Goal: Task Accomplishment & Management: Complete application form

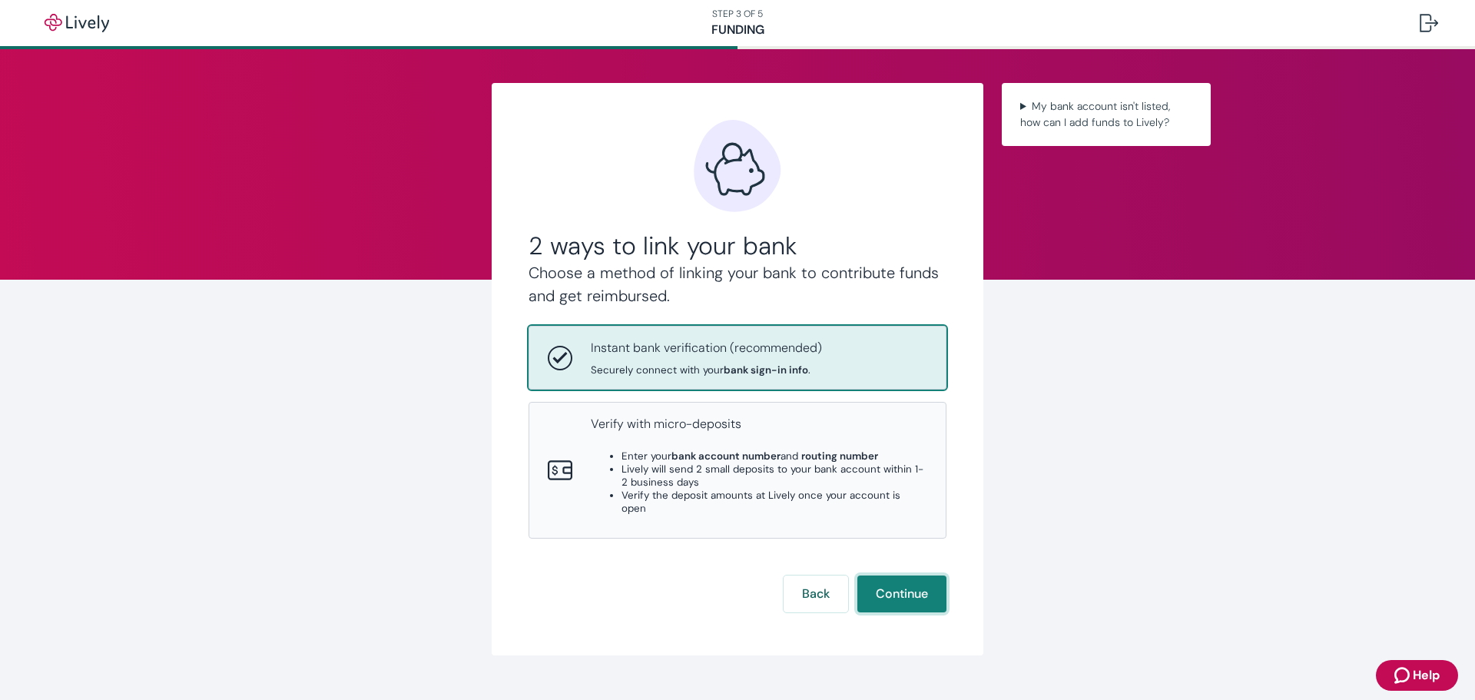
click at [903, 575] on button "Continue" at bounding box center [901, 593] width 89 height 37
click at [907, 578] on button "Continue" at bounding box center [901, 593] width 89 height 37
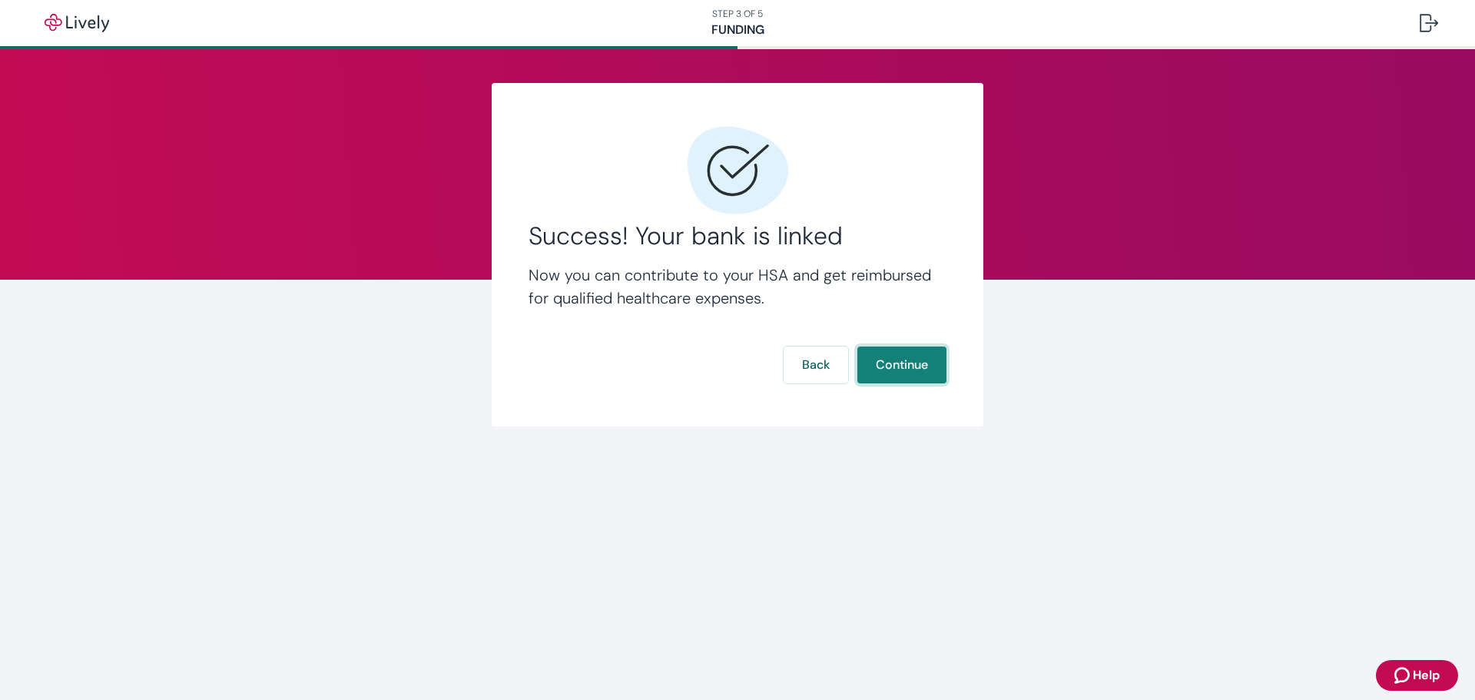
click at [888, 369] on button "Continue" at bounding box center [901, 364] width 89 height 37
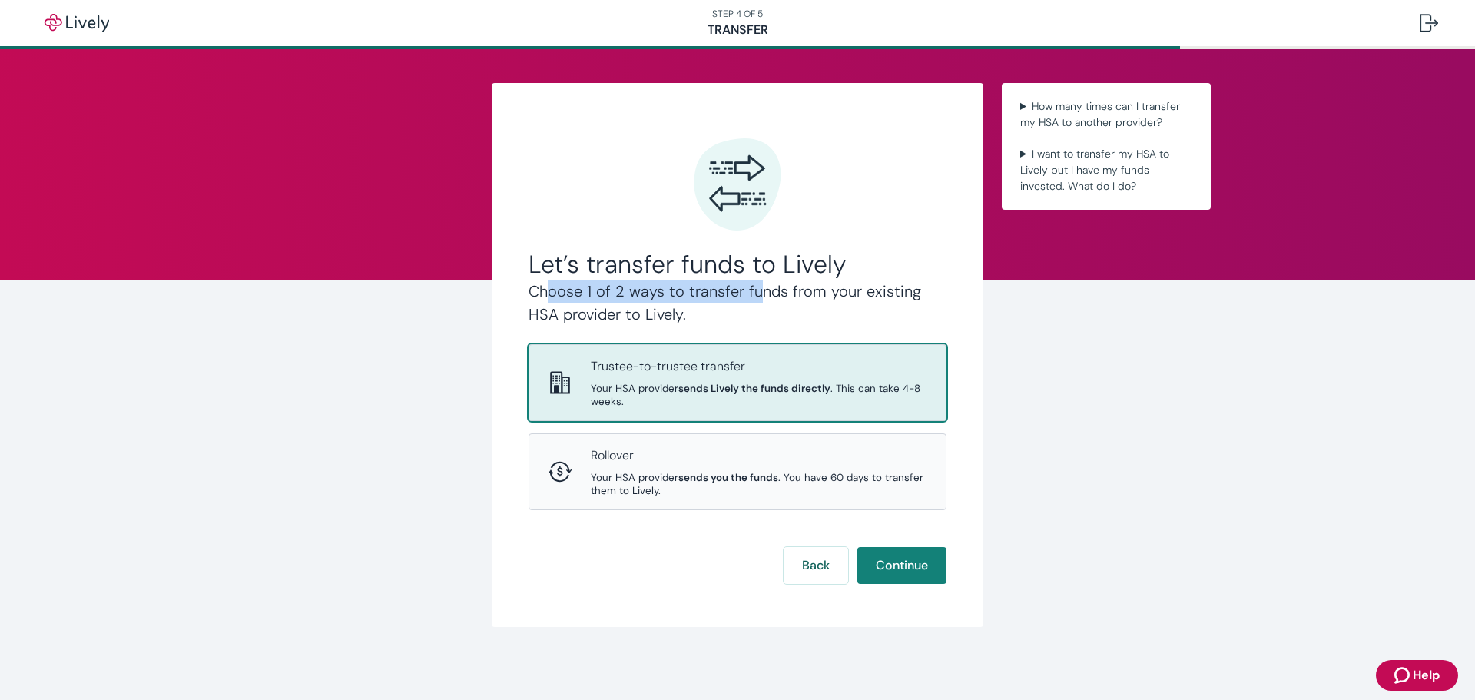
drag, startPoint x: 543, startPoint y: 291, endPoint x: 748, endPoint y: 302, distance: 205.4
click at [748, 302] on h4 "Choose 1 of 2 ways to transfer funds from your existing HSA provider to Lively." at bounding box center [737, 303] width 418 height 46
click at [901, 557] on button "Continue" at bounding box center [901, 565] width 89 height 37
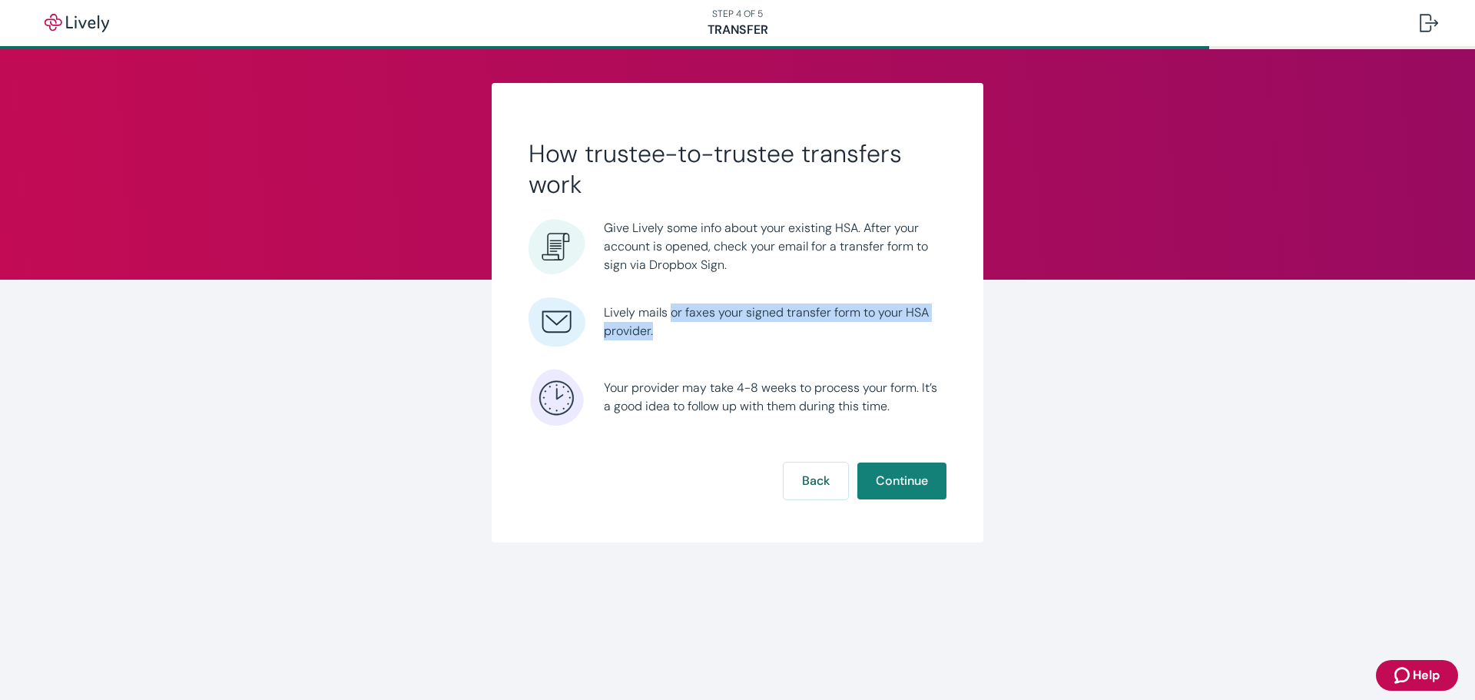
drag, startPoint x: 670, startPoint y: 318, endPoint x: 798, endPoint y: 330, distance: 128.8
click at [797, 326] on span "Lively mails or faxes your signed transfer form to your HSA provider." at bounding box center [775, 321] width 343 height 37
click at [803, 339] on span "Lively mails or faxes your signed transfer form to your HSA provider." at bounding box center [775, 321] width 343 height 37
click at [902, 477] on button "Continue" at bounding box center [901, 480] width 89 height 37
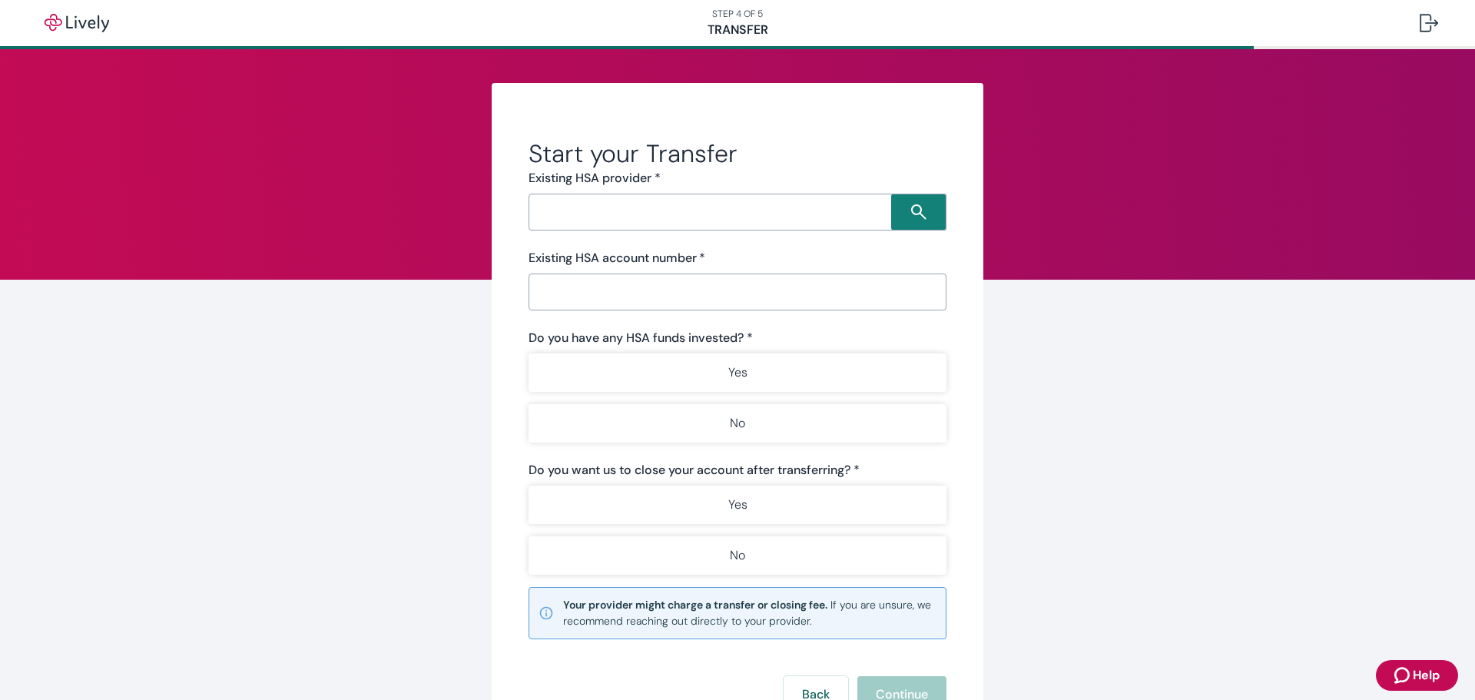
click at [677, 210] on input "Search input" at bounding box center [712, 212] width 358 height 22
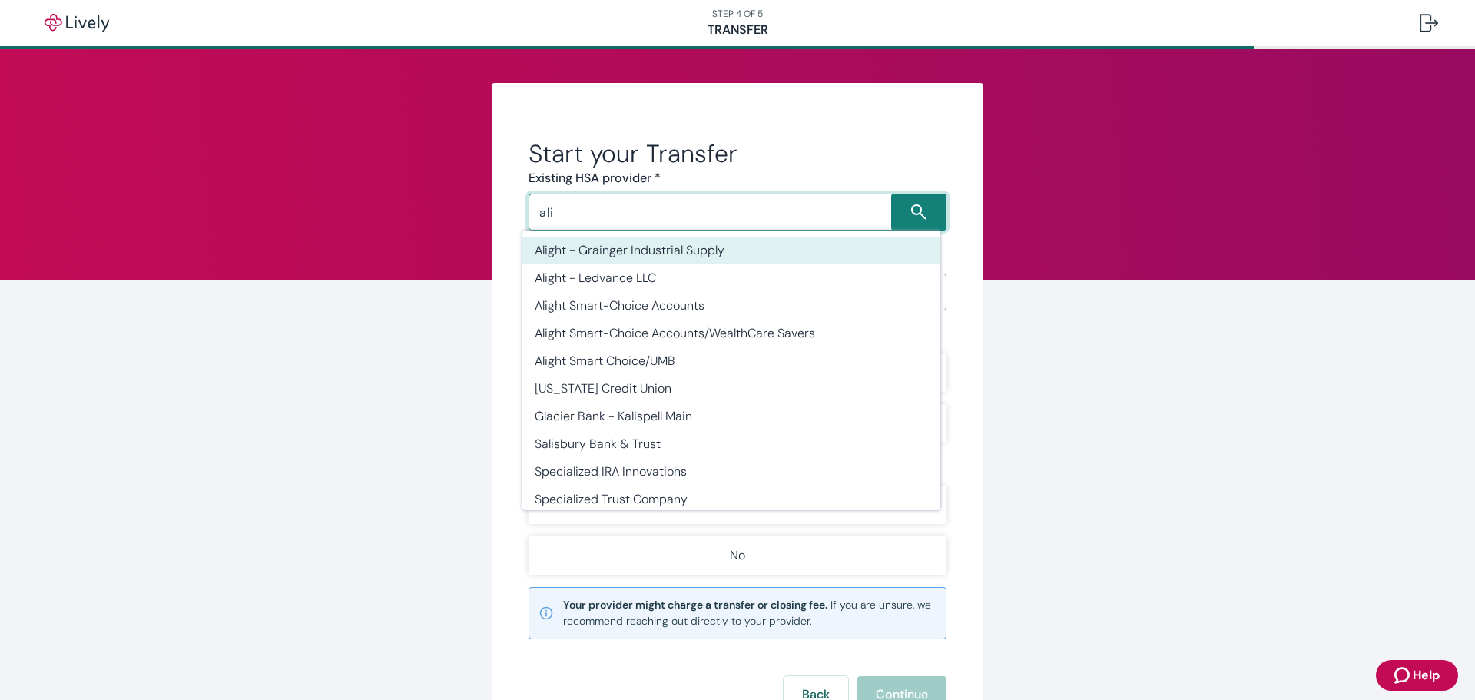
drag, startPoint x: 578, startPoint y: 211, endPoint x: 534, endPoint y: 204, distance: 45.1
click at [534, 204] on input "ali" at bounding box center [712, 212] width 358 height 22
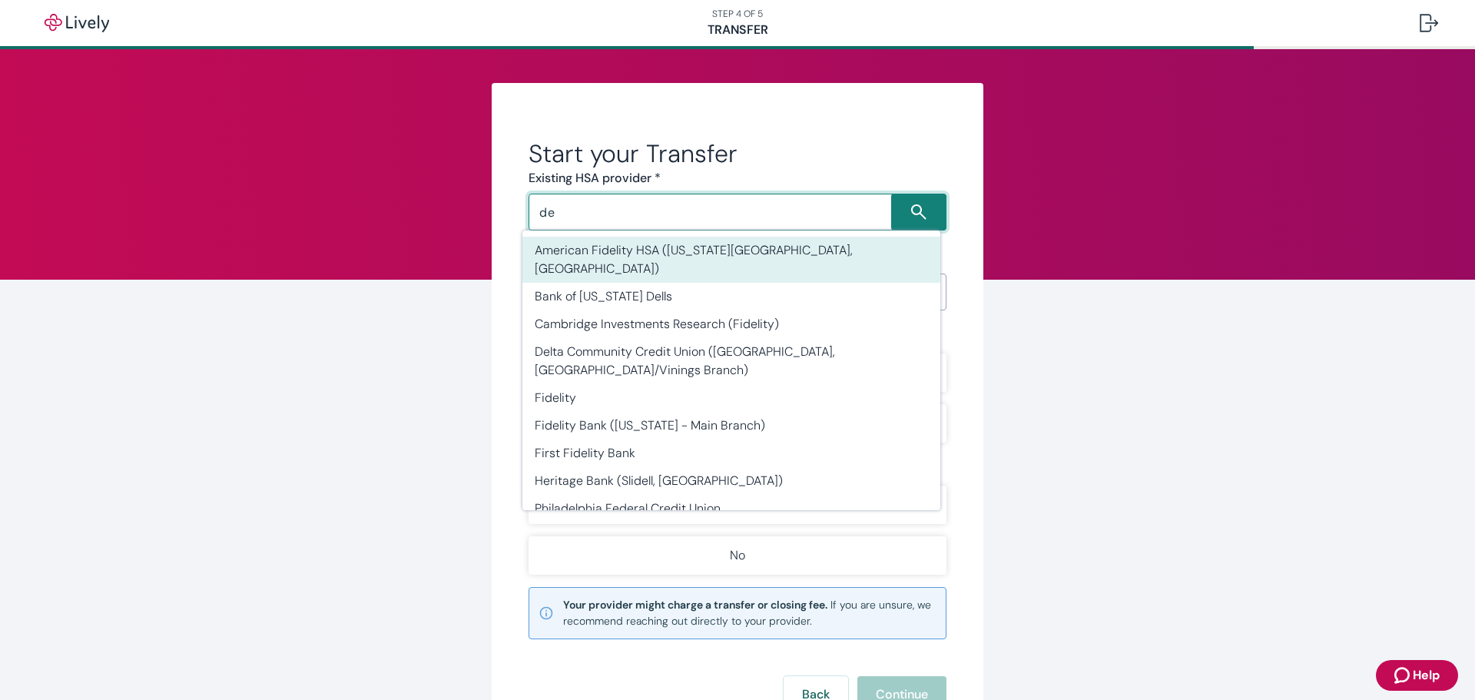
type input "d"
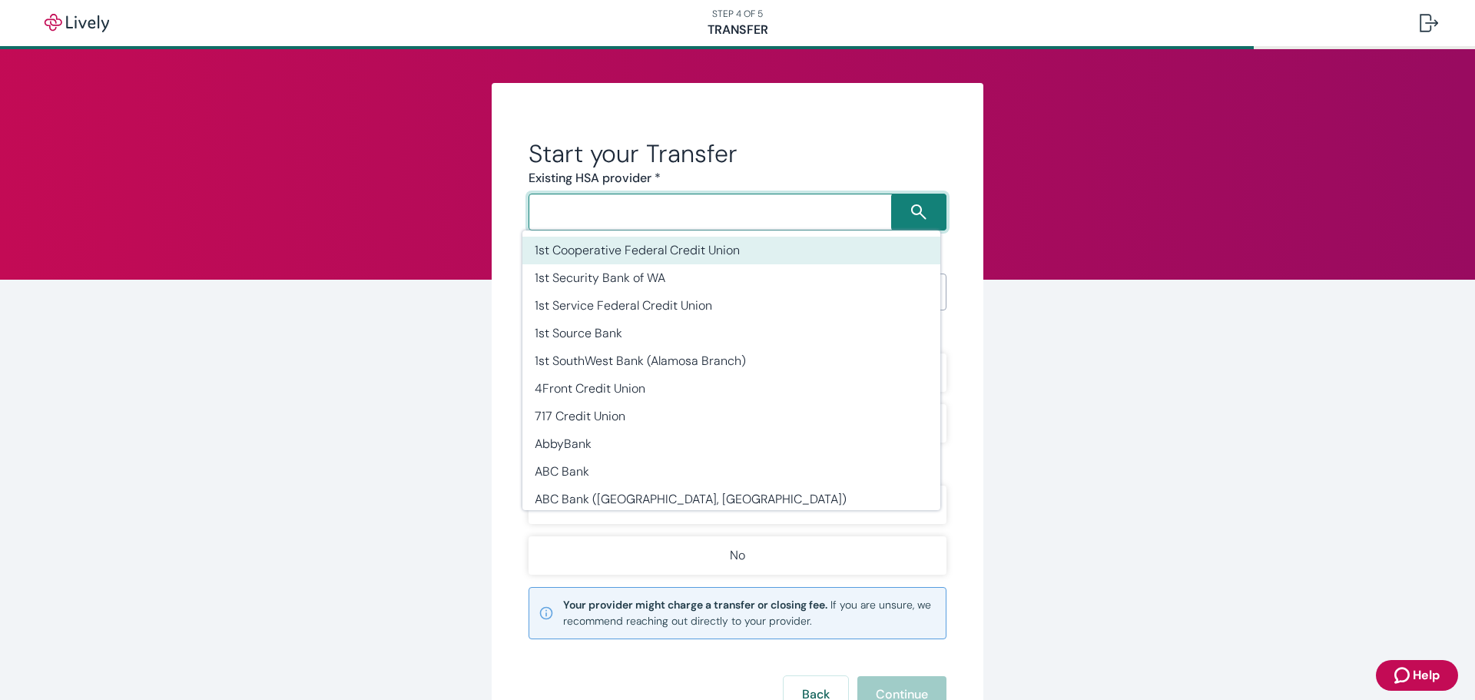
type input "1"
type input "d"
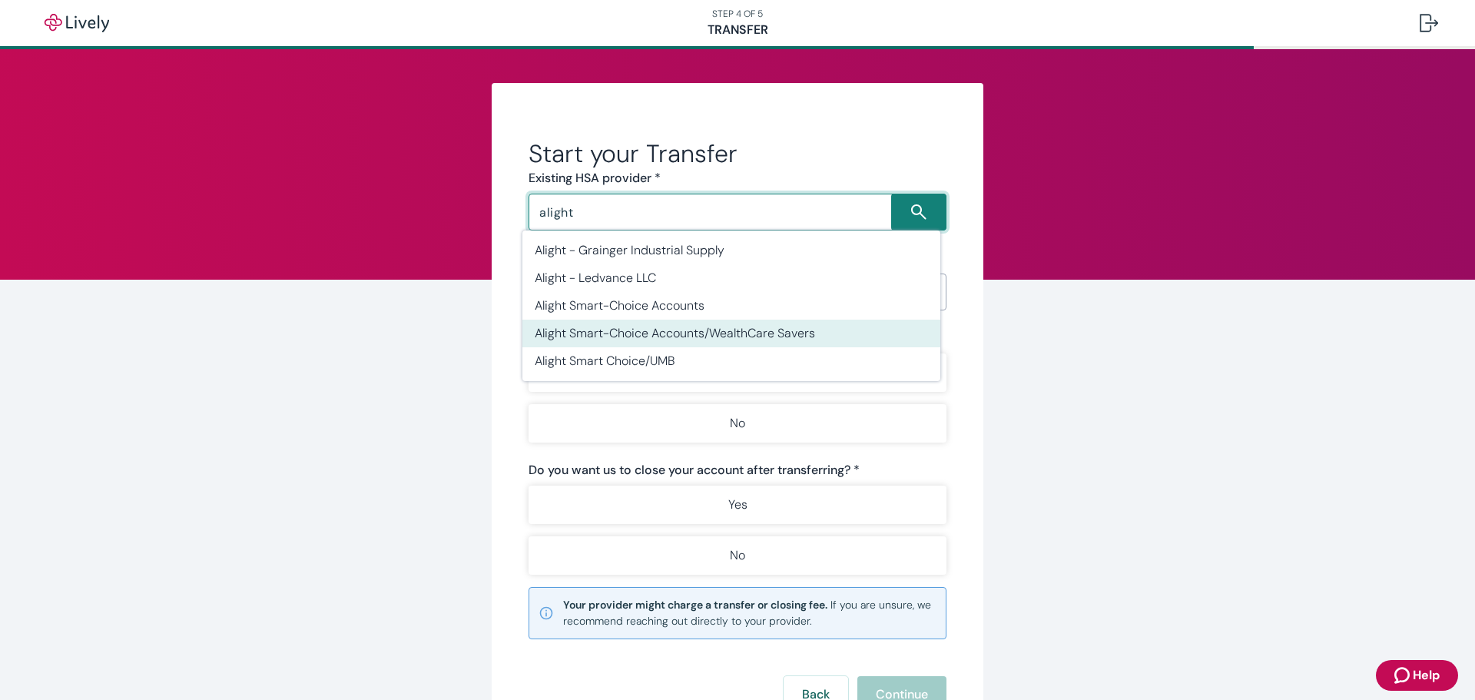
click at [787, 334] on li "Alight Smart-Choice Accounts/WealthCare Savers" at bounding box center [731, 334] width 418 height 28
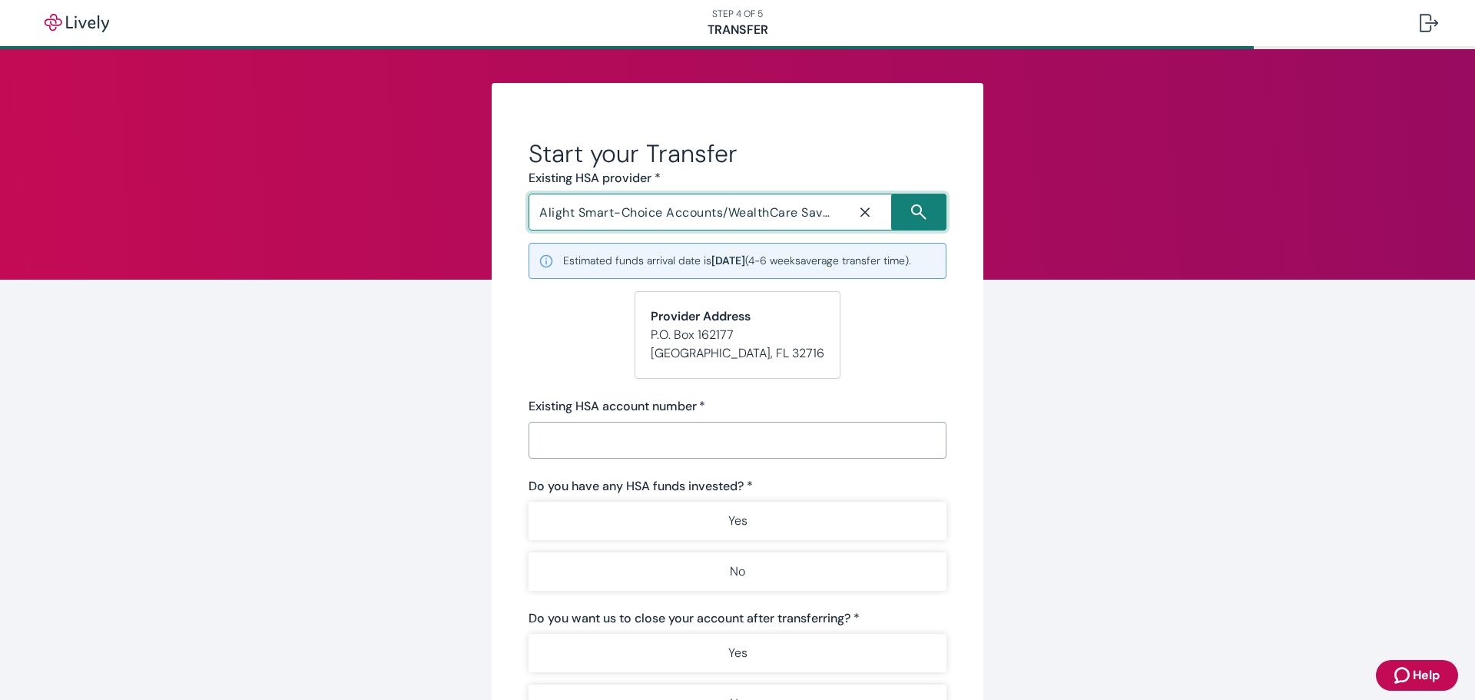
type input "Alight Smart-Choice Accounts/WealthCare Savers"
click at [714, 455] on input "Existing HSA account number   *" at bounding box center [737, 440] width 418 height 31
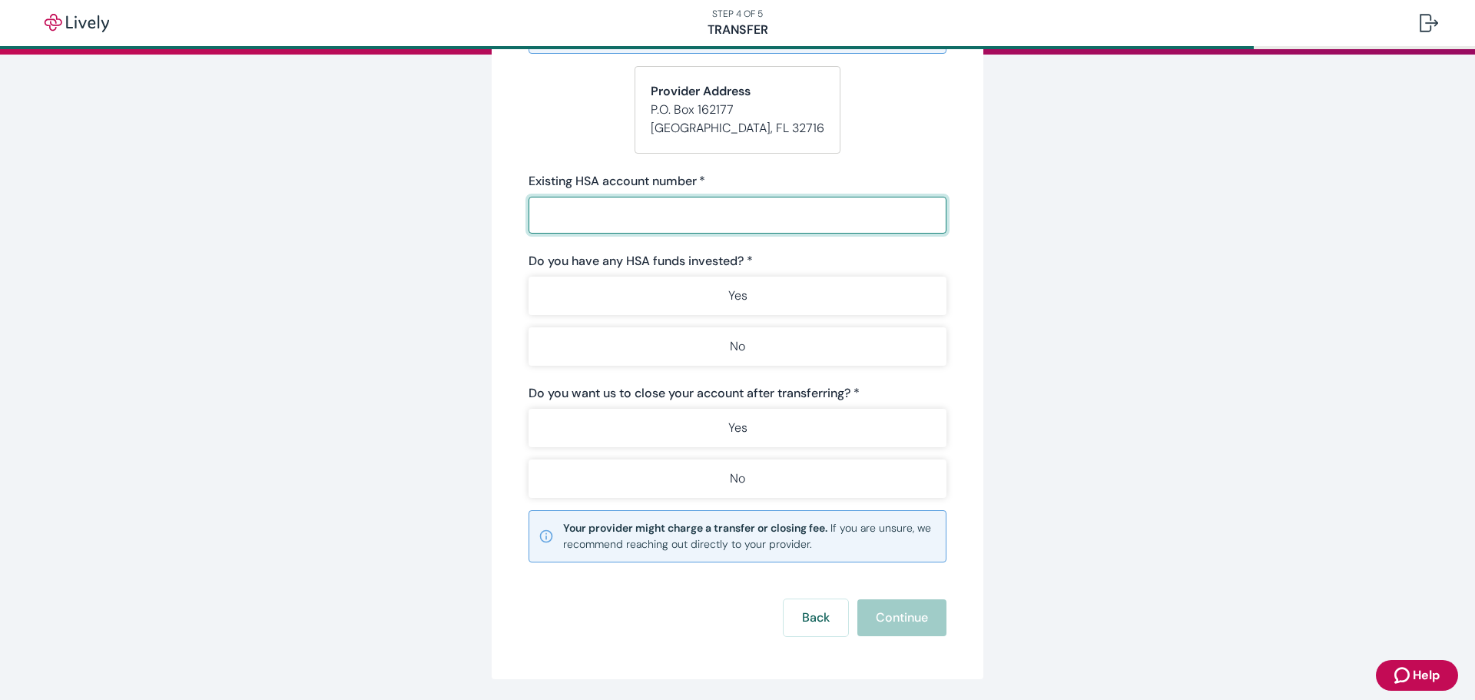
scroll to position [230, 0]
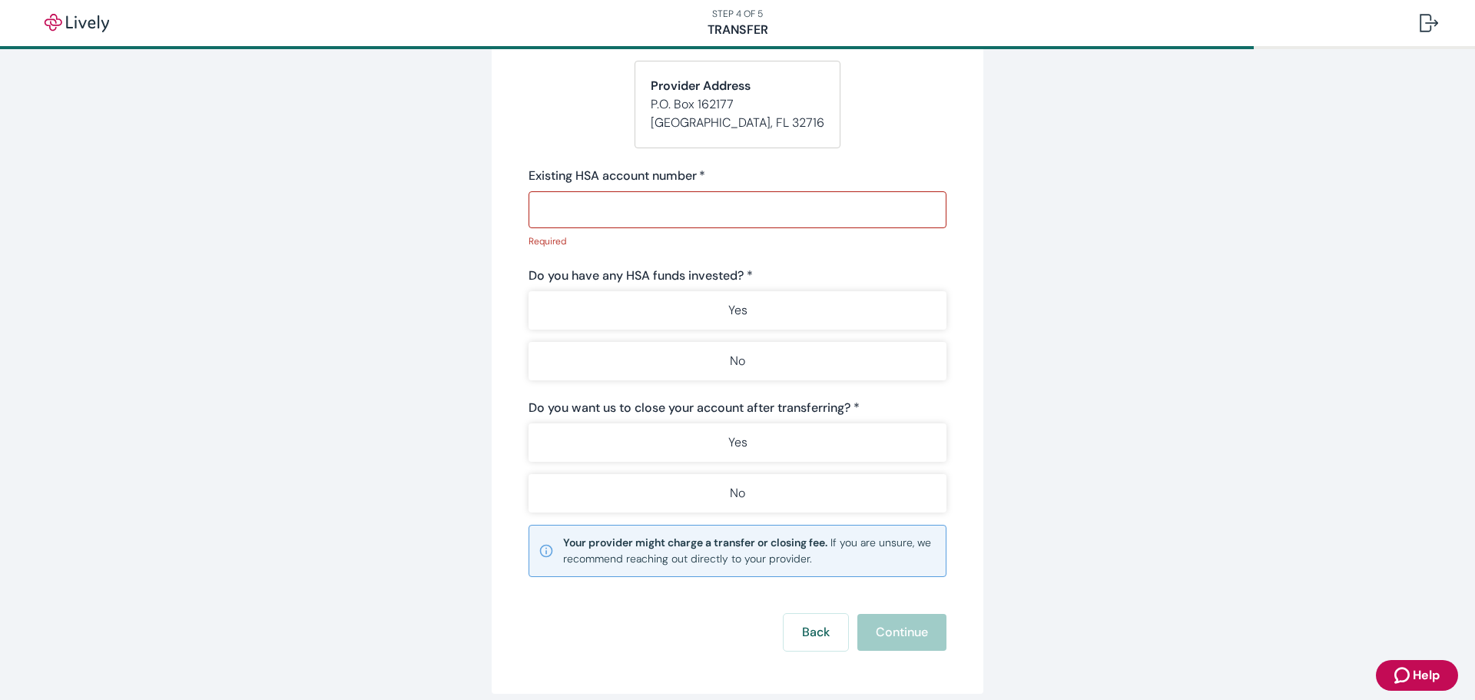
click at [836, 291] on div "Do you have any HSA funds invested? * Yes No" at bounding box center [737, 324] width 418 height 114
click at [741, 225] on input "Existing HSA account number   *" at bounding box center [737, 209] width 418 height 31
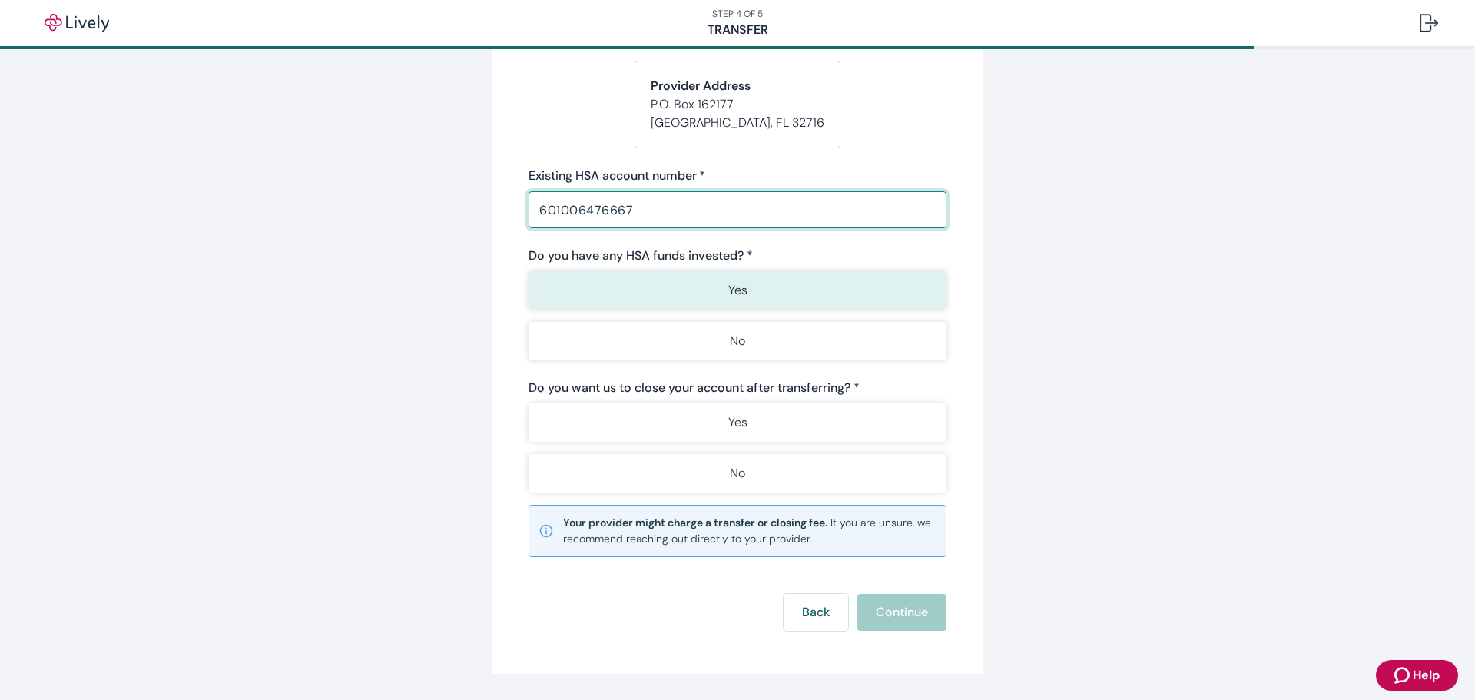
type input "601006476667"
click at [901, 295] on button "Yes" at bounding box center [737, 290] width 418 height 38
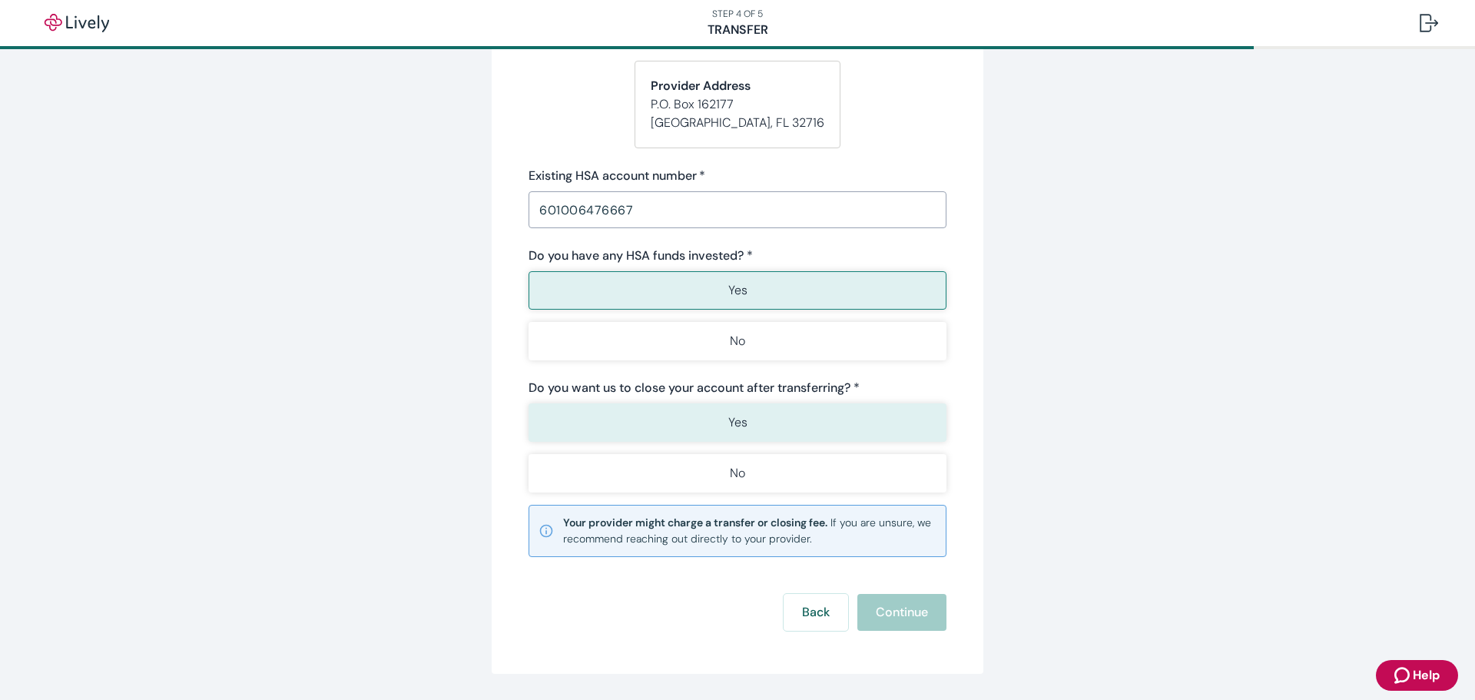
click at [810, 426] on button "Yes" at bounding box center [737, 422] width 418 height 38
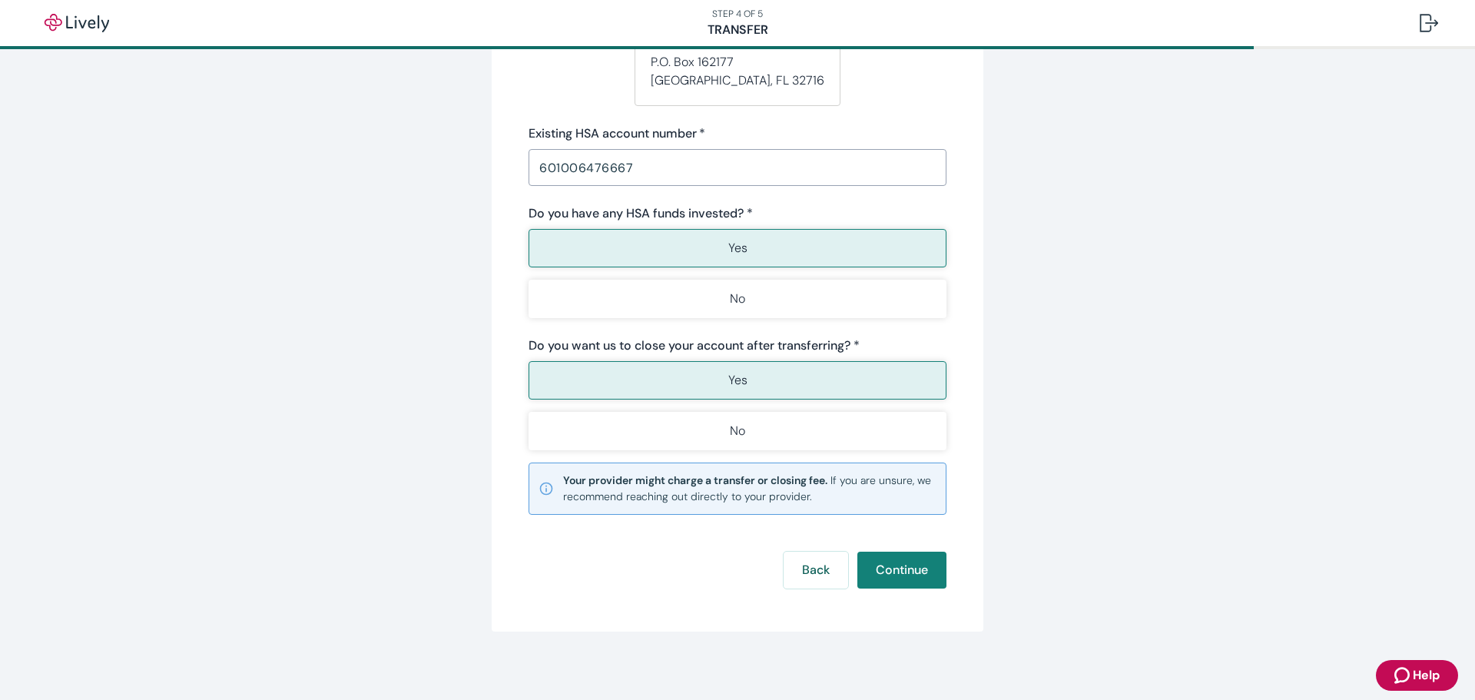
scroll to position [294, 0]
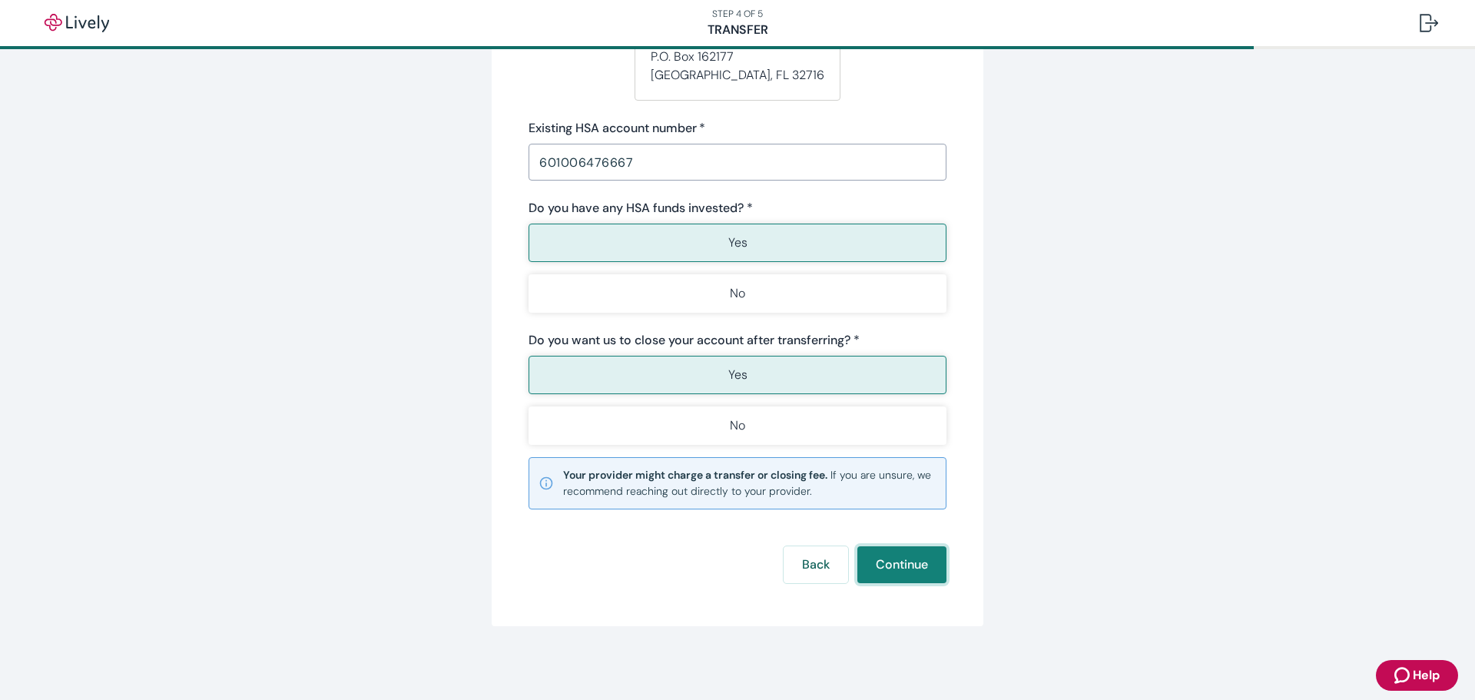
click at [890, 558] on button "Continue" at bounding box center [901, 564] width 89 height 37
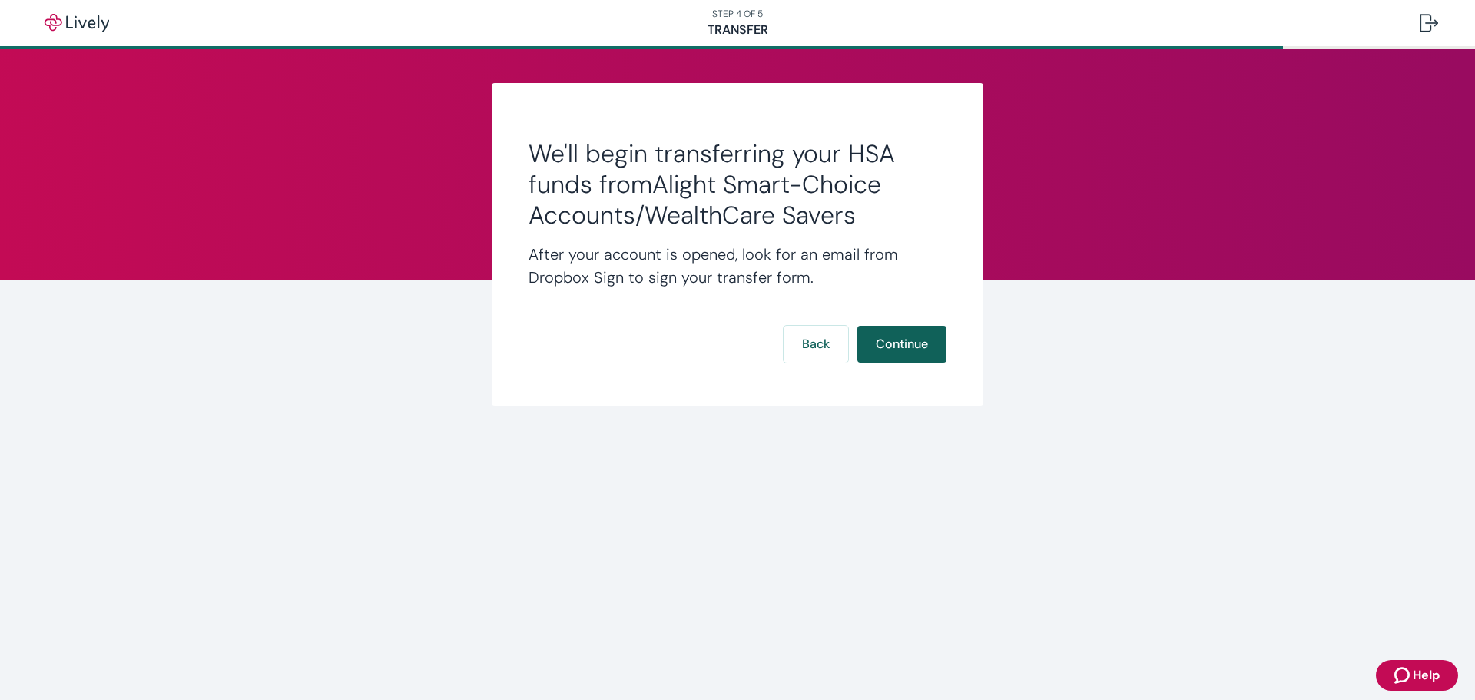
click at [893, 340] on button "Continue" at bounding box center [901, 344] width 89 height 37
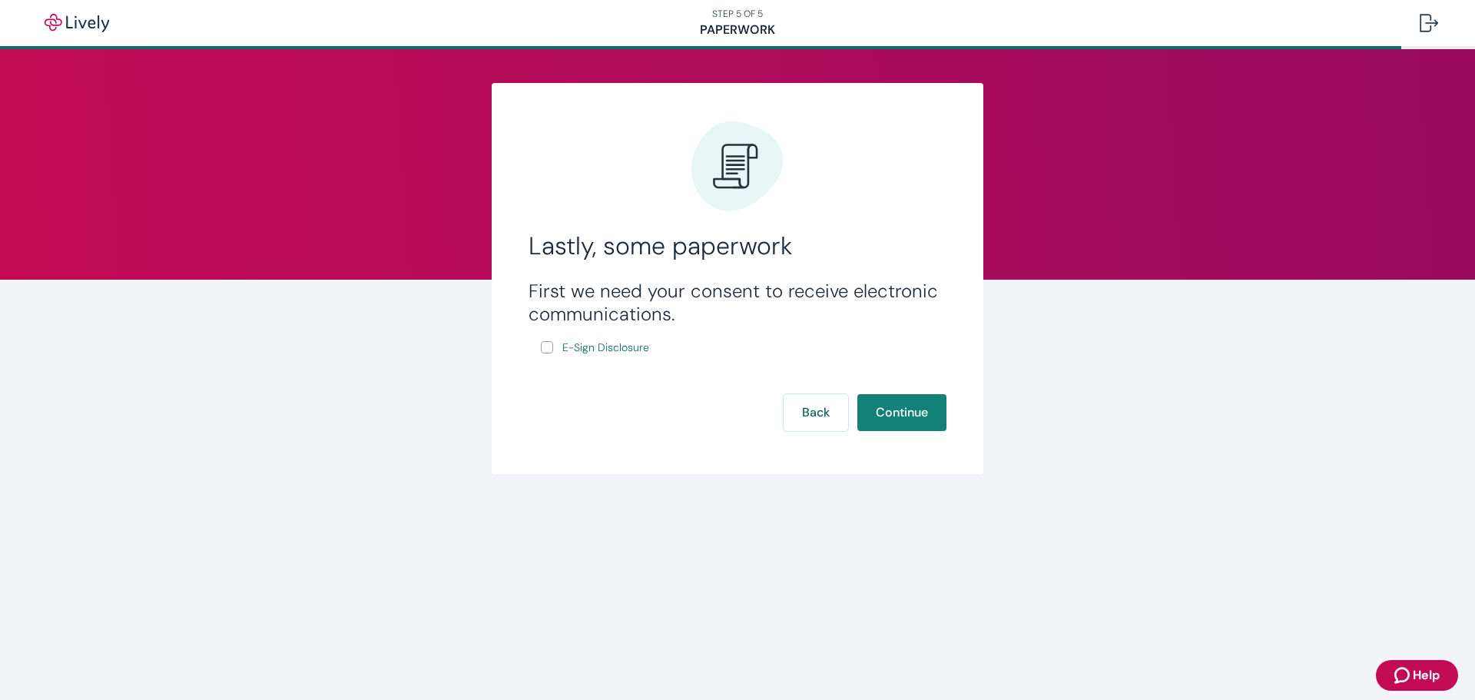
click at [548, 345] on input "E-Sign Disclosure" at bounding box center [547, 347] width 12 height 12
checkbox input "true"
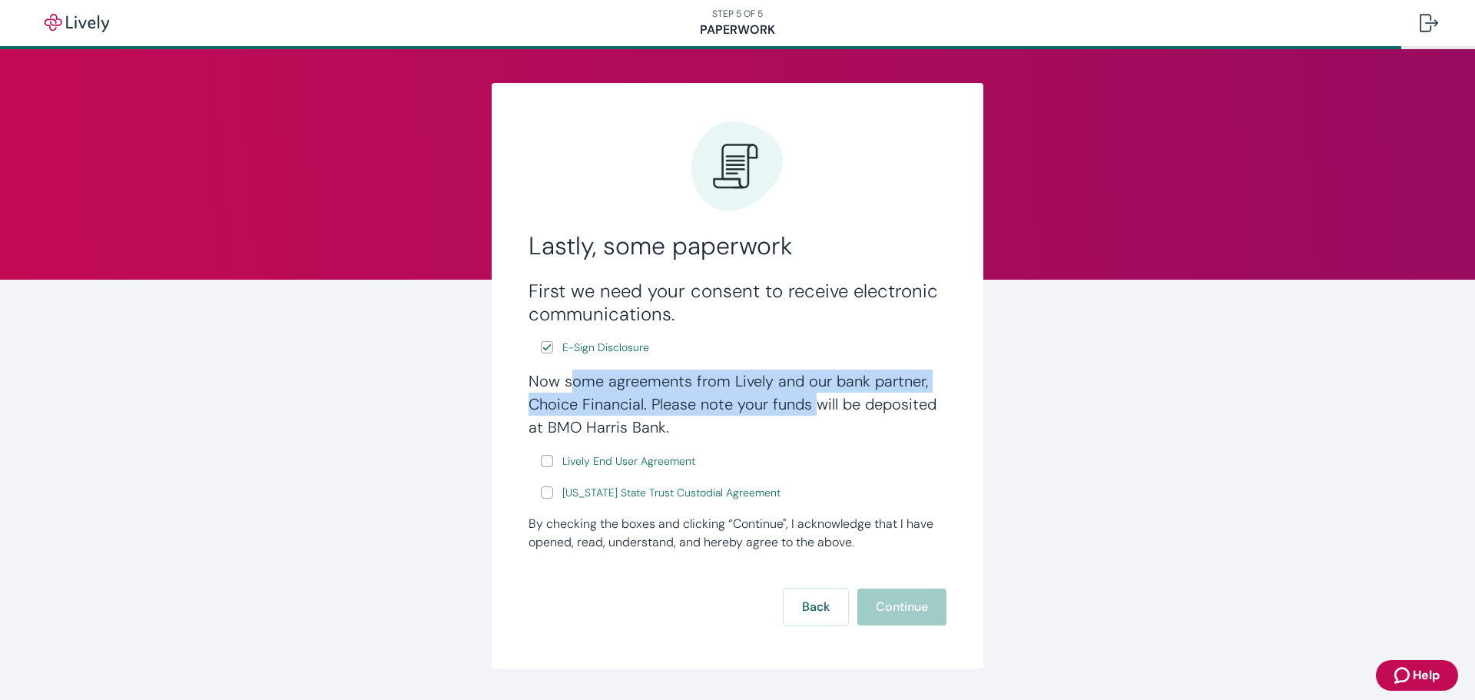
drag, startPoint x: 569, startPoint y: 382, endPoint x: 807, endPoint y: 415, distance: 240.4
click at [807, 415] on h4 "Now some agreements from Lively and our bank partner, Choice Financial. Please …" at bounding box center [737, 403] width 418 height 69
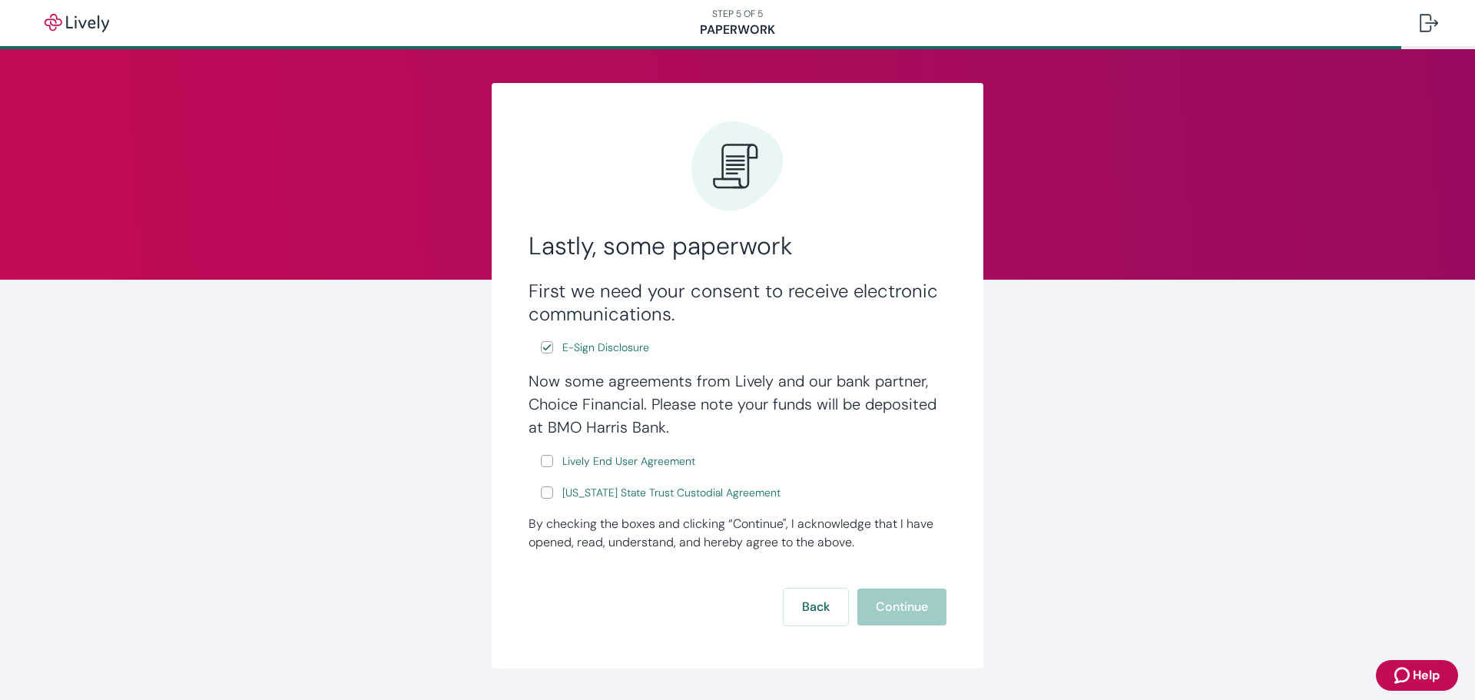
click at [542, 458] on input "Lively End User Agreement" at bounding box center [547, 461] width 12 height 12
checkbox input "true"
click at [541, 485] on label "[US_STATE] State Trust Custodial Agreement" at bounding box center [662, 492] width 243 height 19
click at [541, 486] on input "[US_STATE] State Trust Custodial Agreement" at bounding box center [547, 492] width 12 height 12
checkbox input "true"
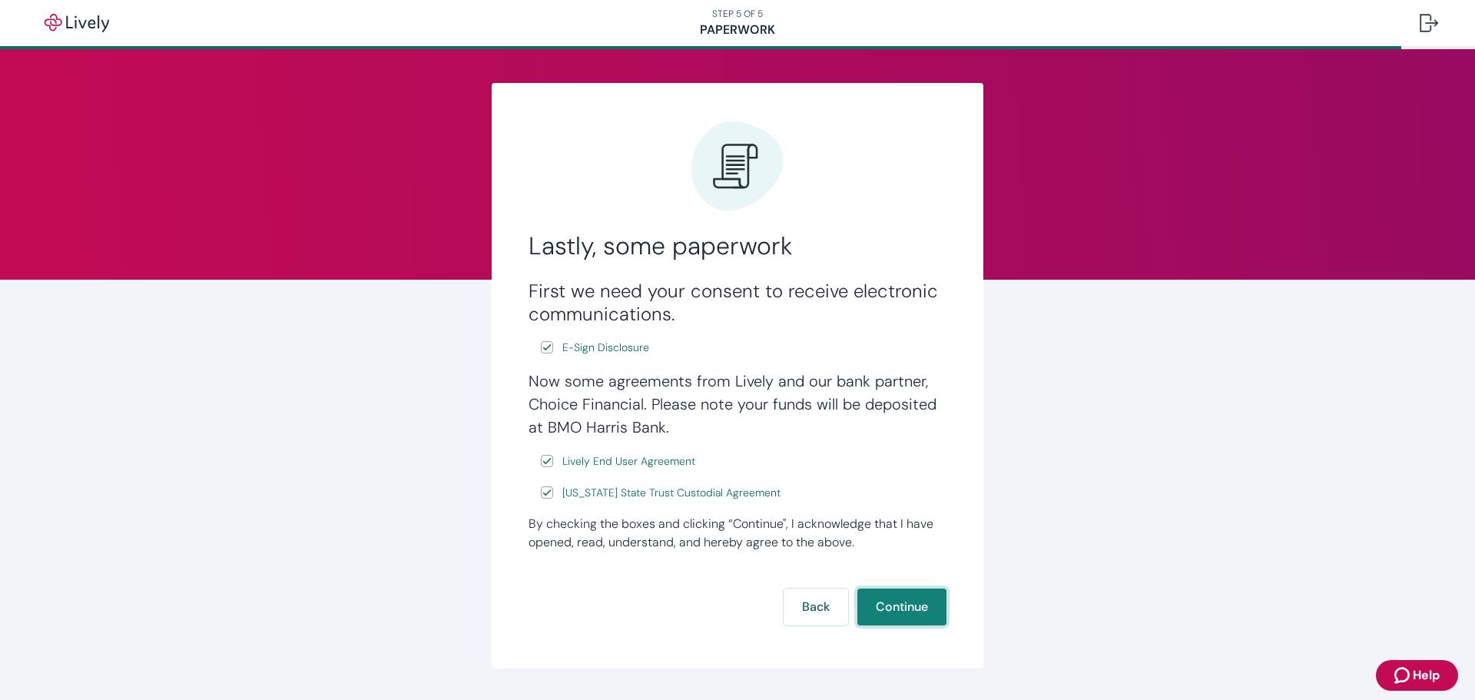
click at [905, 610] on button "Continue" at bounding box center [901, 606] width 89 height 37
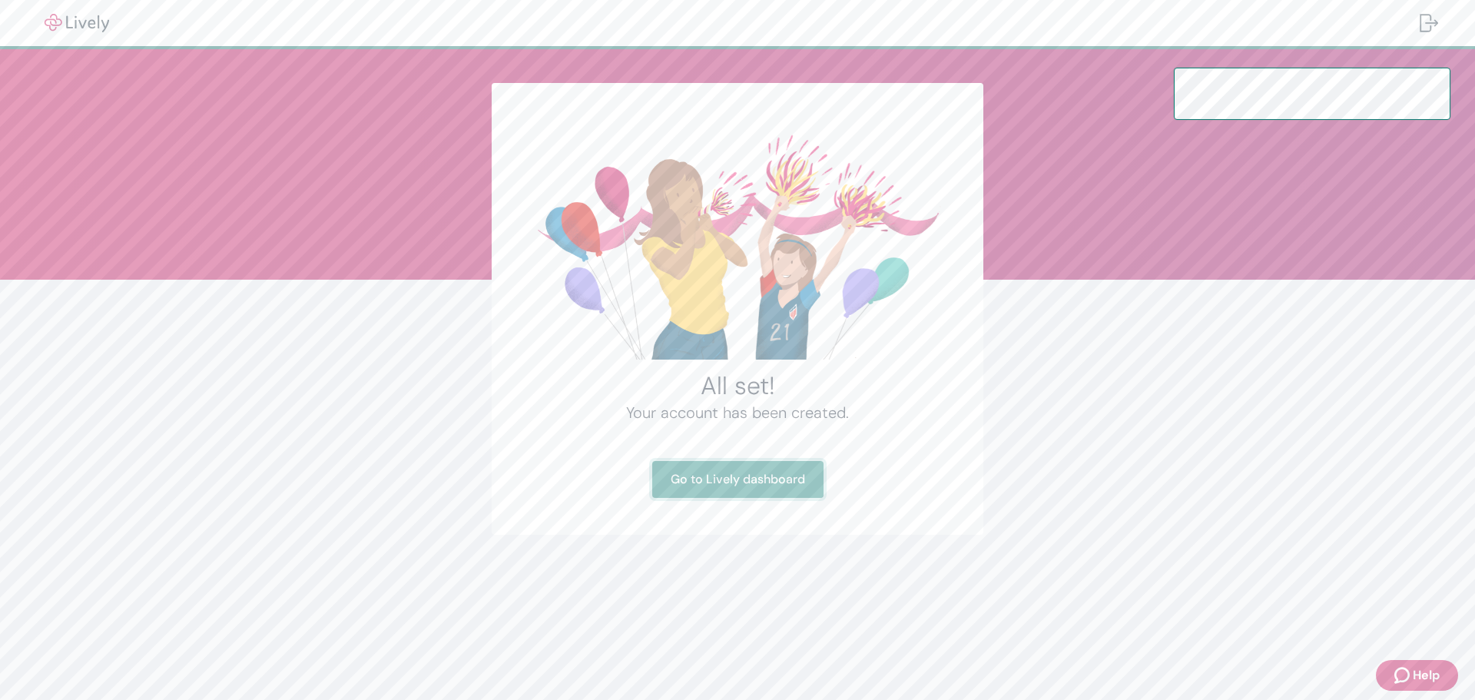
click at [746, 474] on link "Go to Lively dashboard" at bounding box center [737, 479] width 171 height 37
